Goal: Answer question/provide support: Share knowledge or assist other users

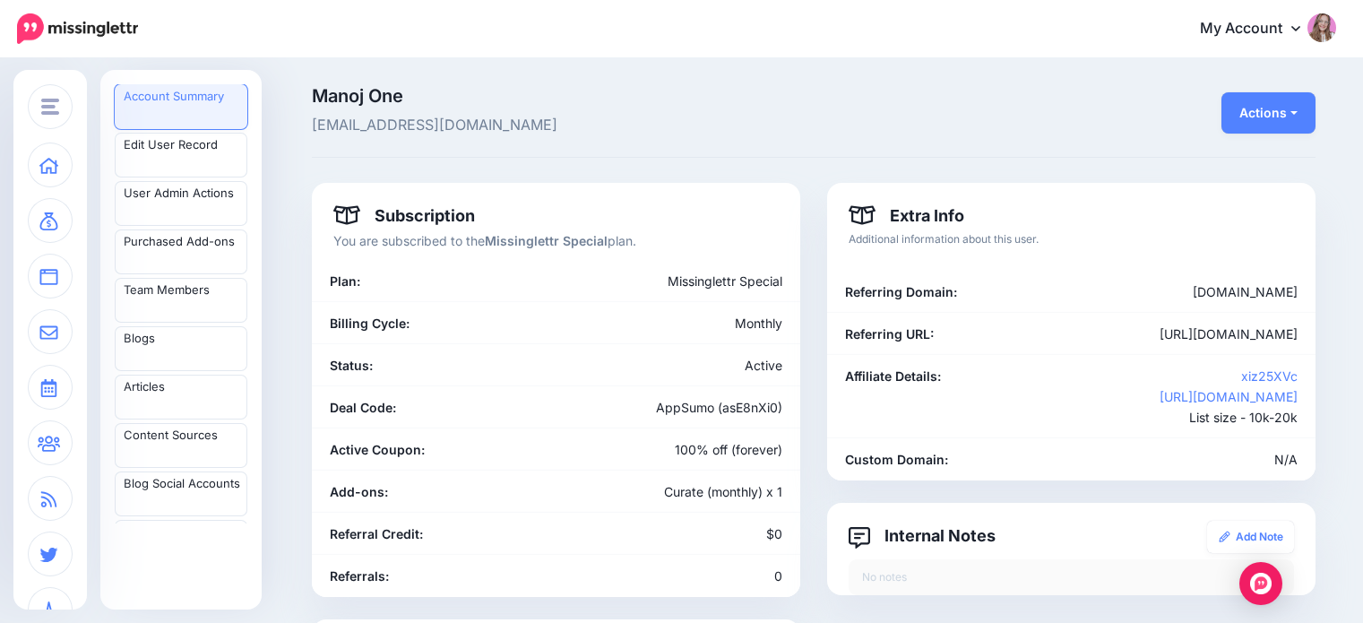
scroll to position [90, 0]
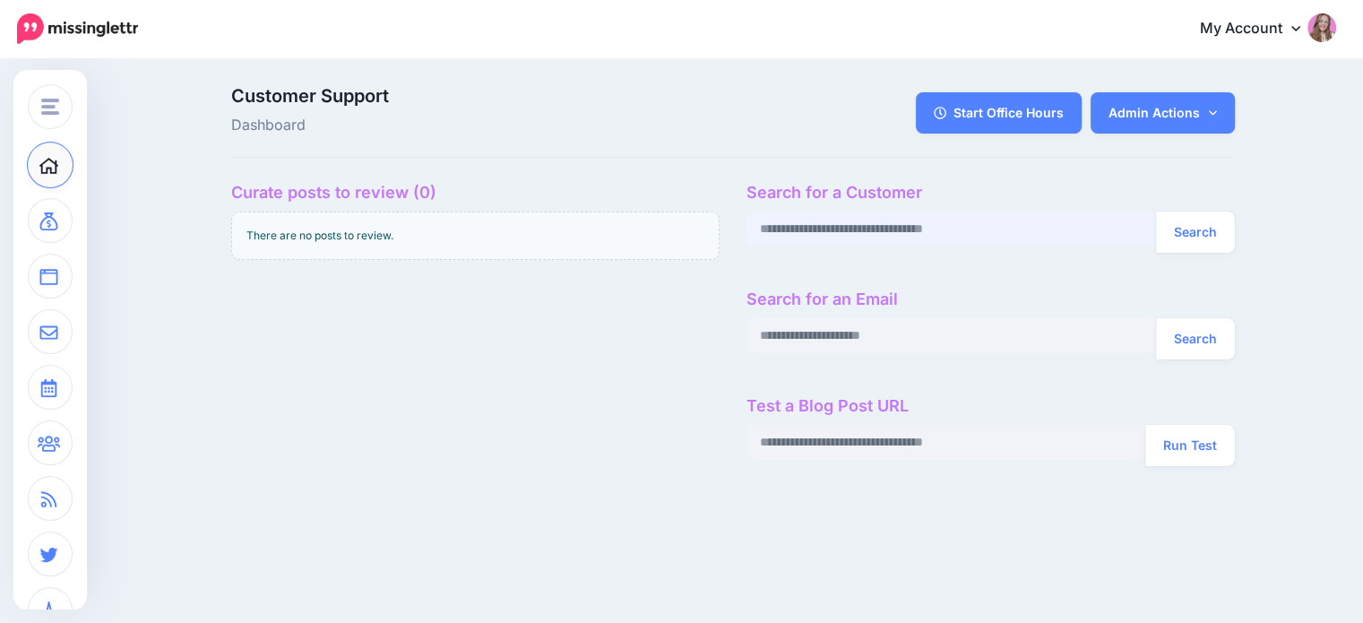
click at [906, 236] on input "text" at bounding box center [952, 229] width 411 height 35
paste input "**********"
type input "**********"
click at [1187, 221] on button "Search" at bounding box center [1195, 232] width 79 height 41
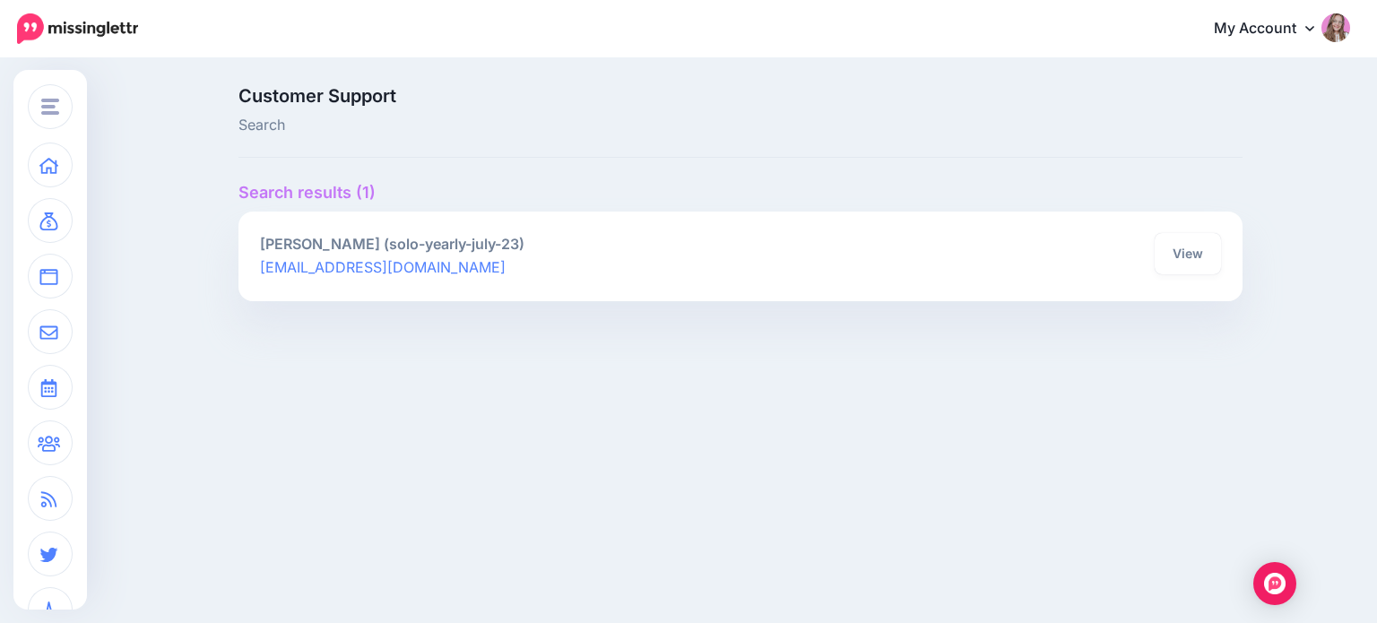
click at [1229, 257] on div "View" at bounding box center [987, 256] width 494 height 47
click at [1169, 263] on link "View" at bounding box center [1188, 253] width 66 height 41
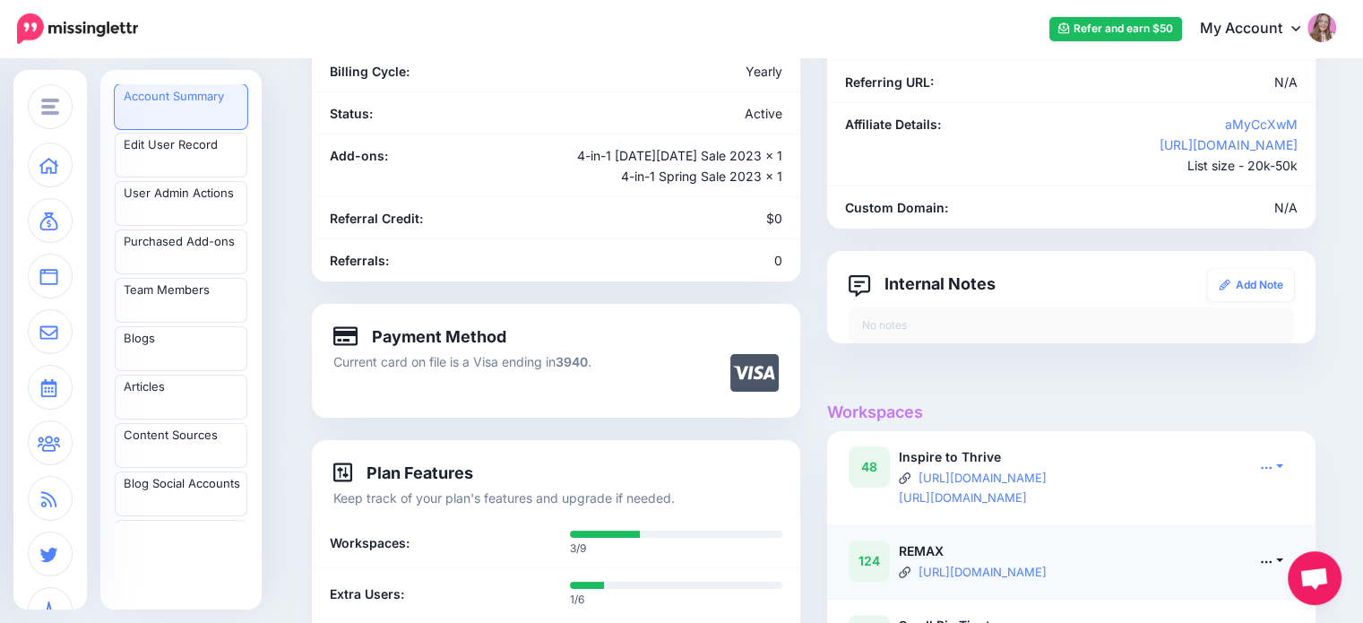
scroll to position [359, 0]
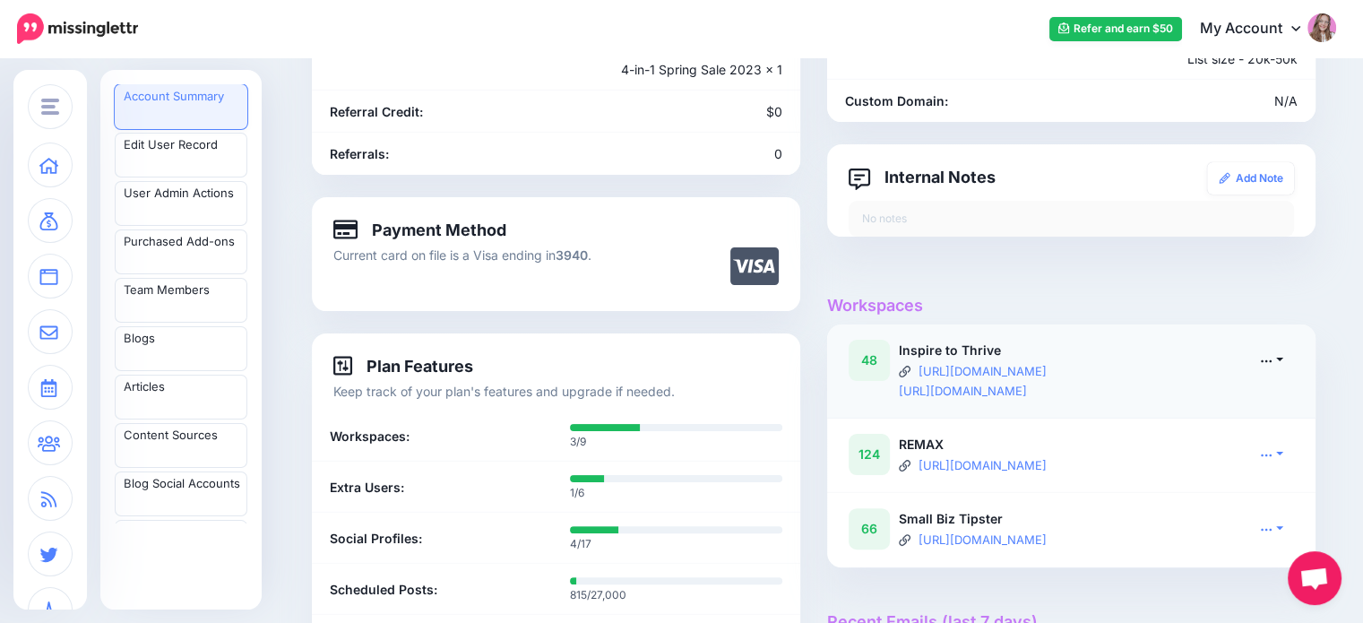
click at [1284, 358] on link at bounding box center [1272, 360] width 45 height 26
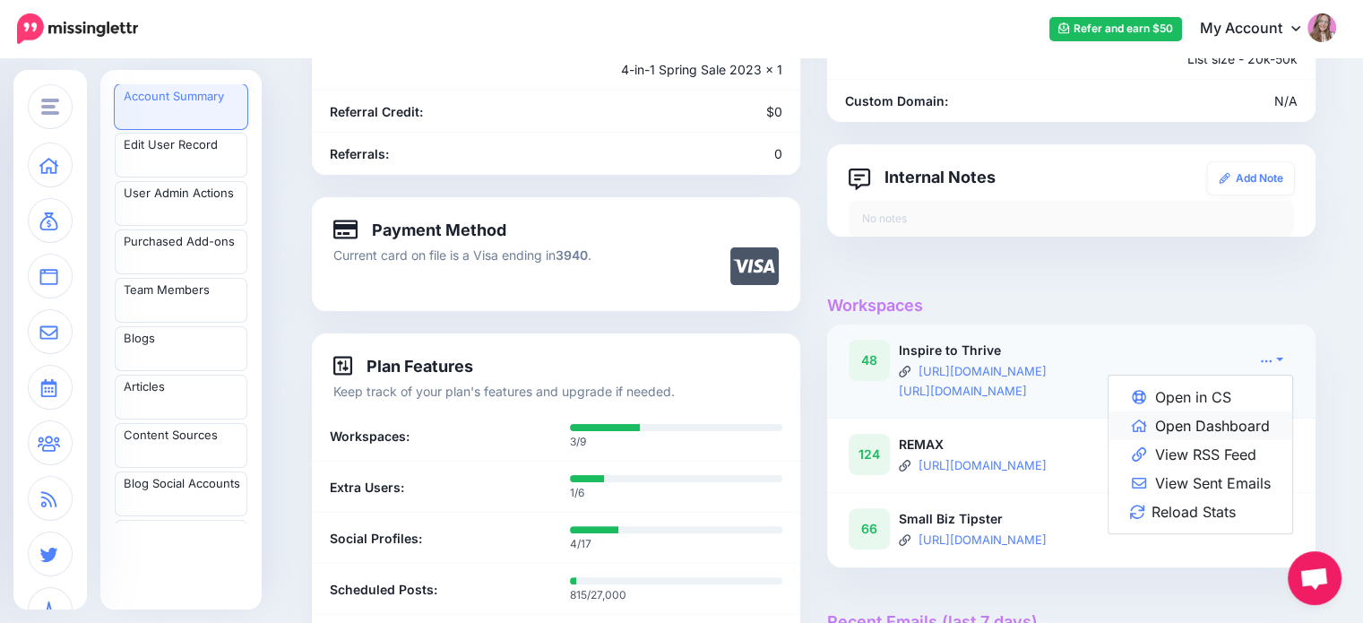
click at [1264, 425] on link "Open Dashboard" at bounding box center [1201, 425] width 184 height 29
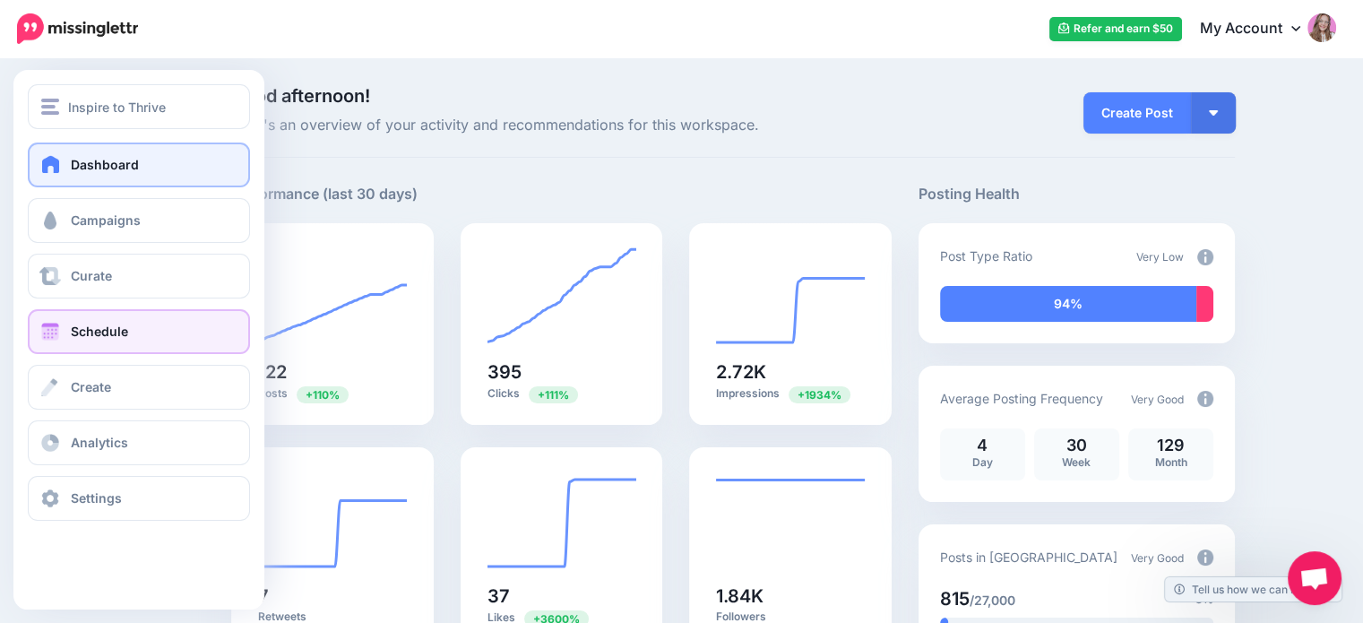
click at [141, 329] on link "Schedule" at bounding box center [139, 331] width 222 height 45
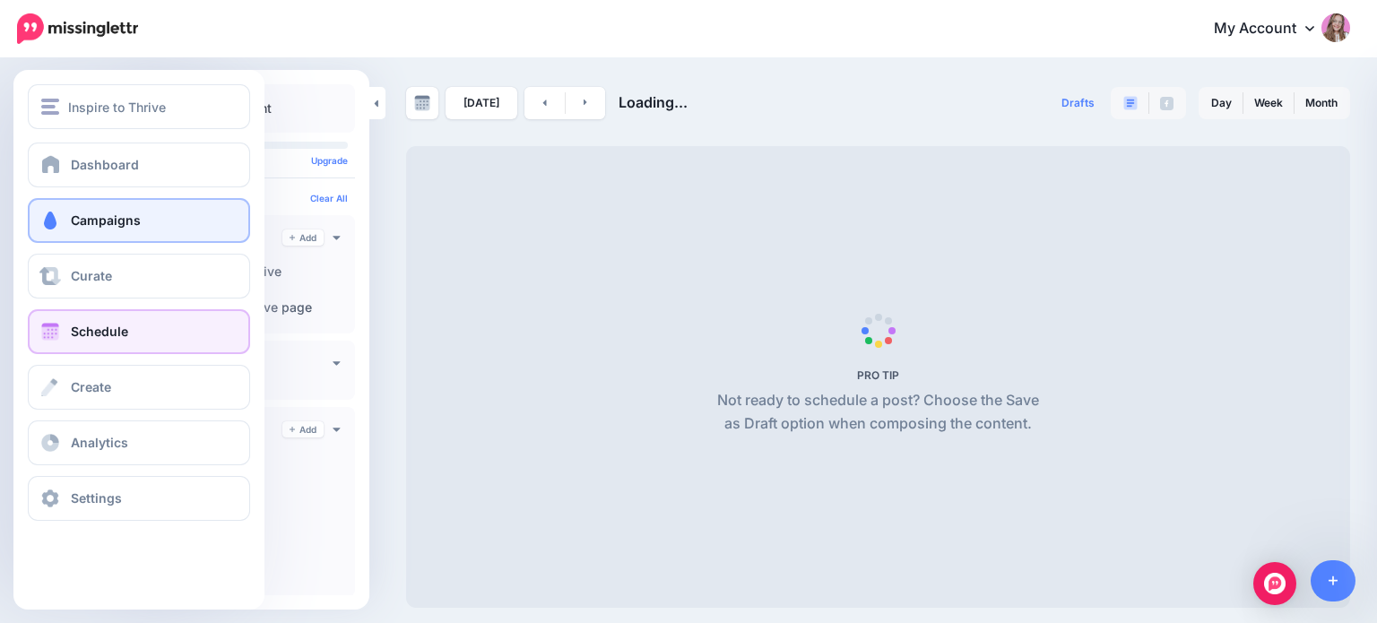
click at [39, 219] on span at bounding box center [50, 221] width 23 height 18
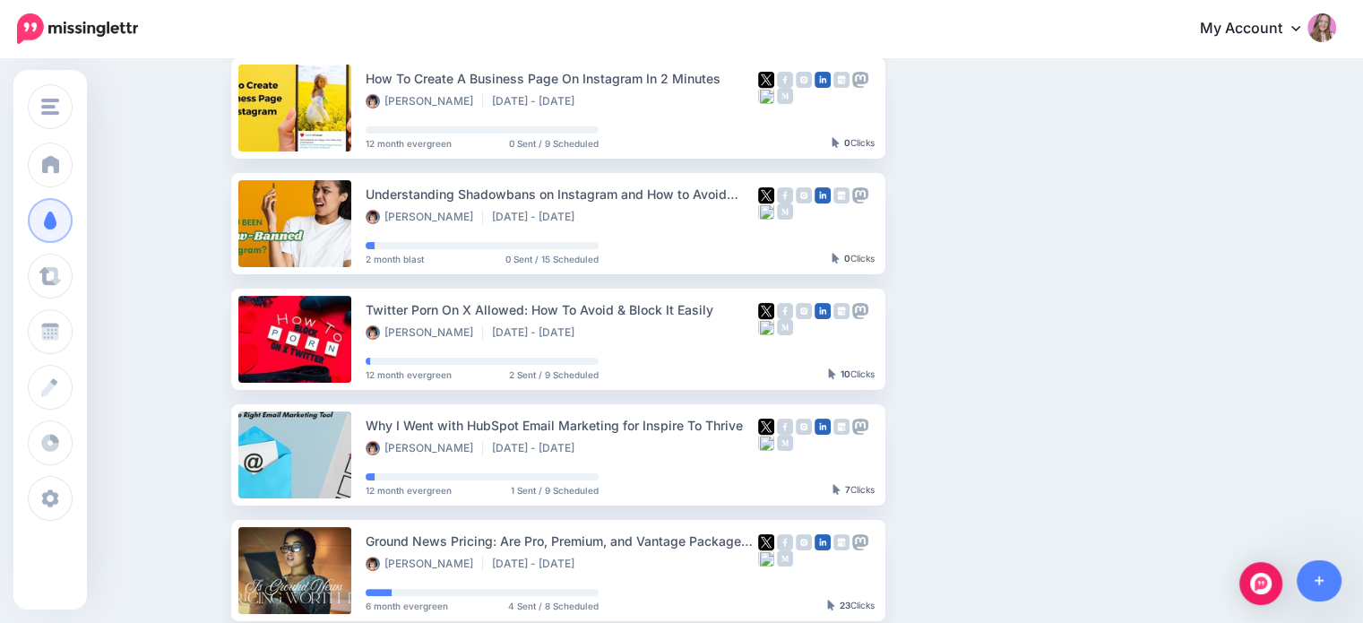
scroll to position [36, 0]
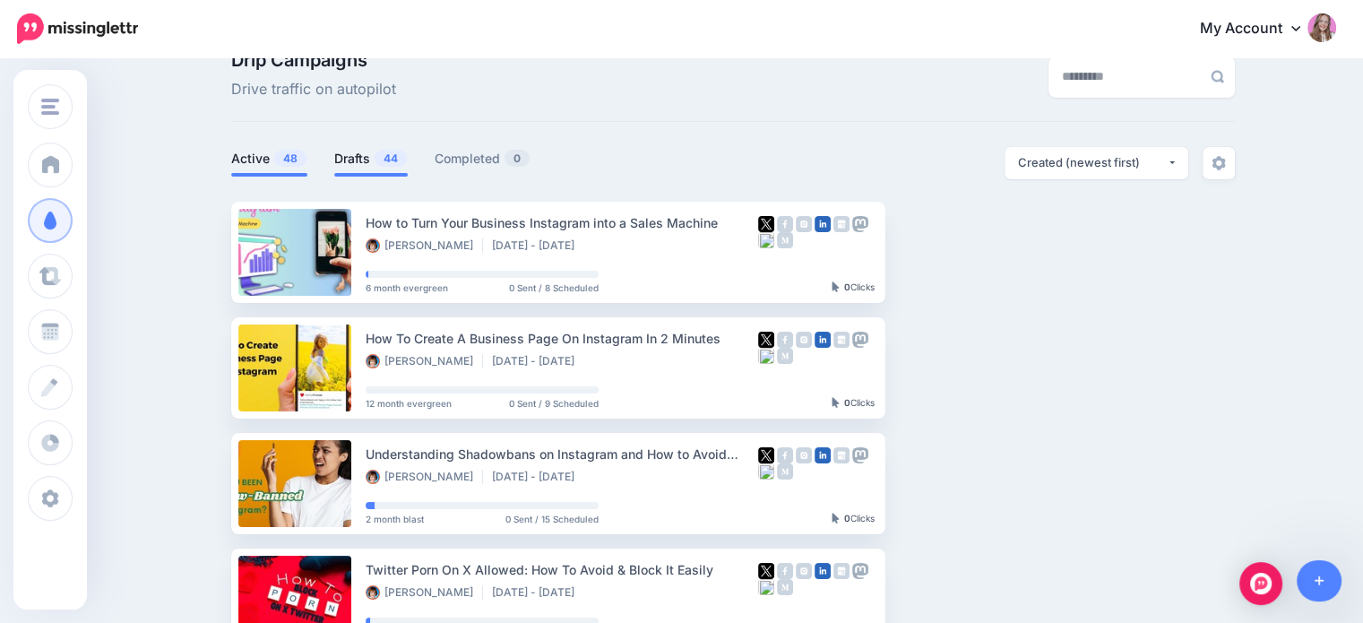
click at [355, 152] on link "Drafts 44" at bounding box center [371, 159] width 74 height 22
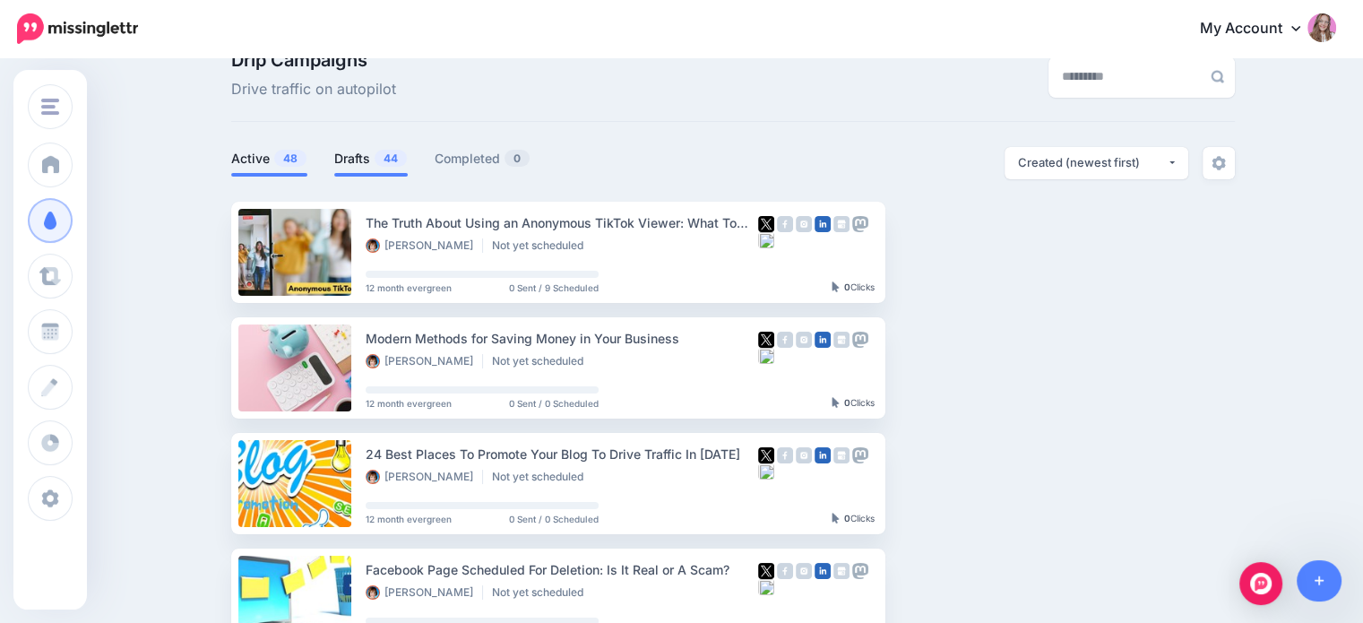
click at [296, 171] on li "Active 48" at bounding box center [269, 162] width 76 height 30
